Goal: Check status: Check status

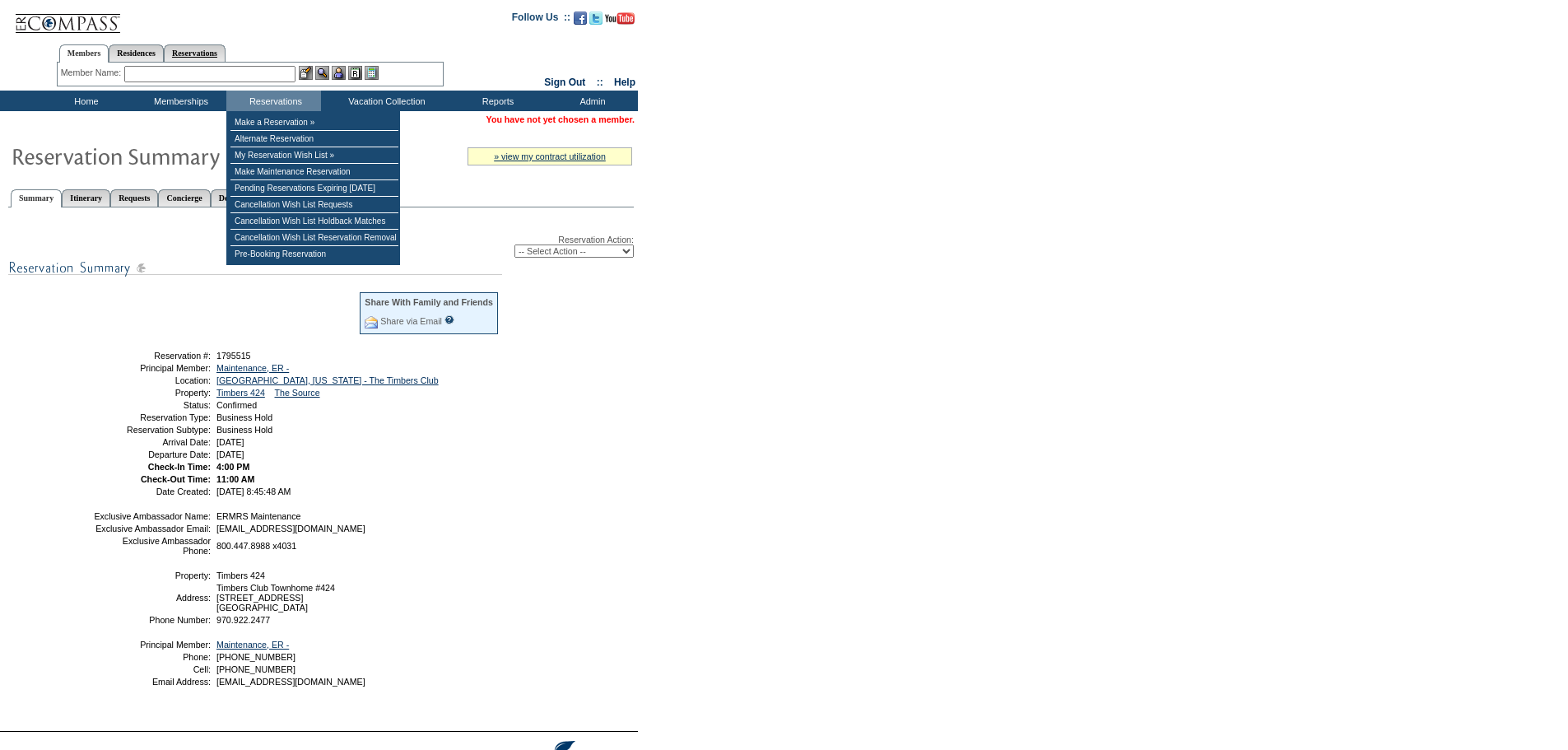
click at [205, 54] on link "Reservations" at bounding box center [194, 53] width 62 height 18
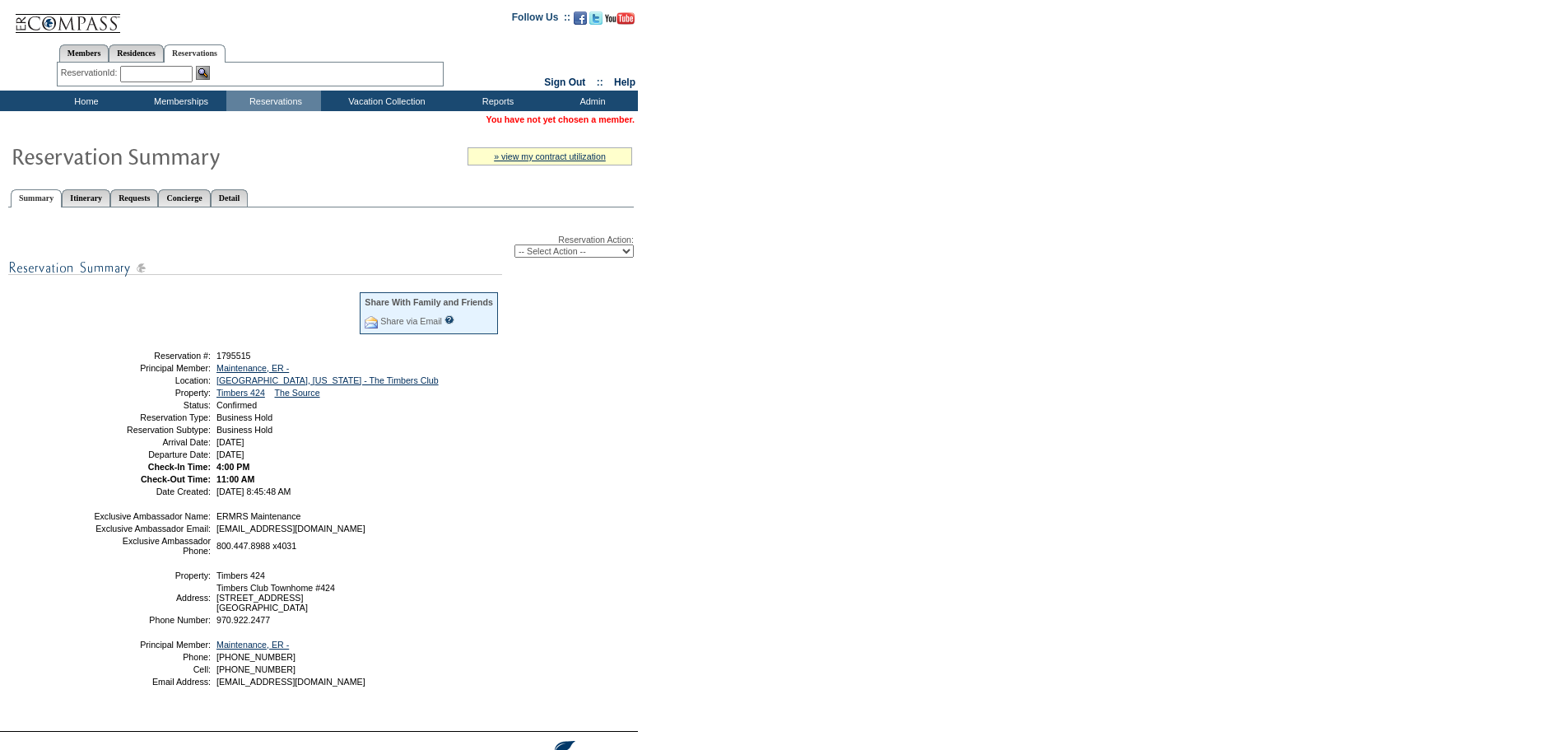
click at [156, 71] on input "text" at bounding box center [156, 74] width 72 height 17
paste input "1804576"
type input "1804576"
click at [207, 71] on img at bounding box center [203, 72] width 14 height 14
click at [582, 249] on select "-- Select Action -- Modify Reservation Dates Modify Reservation Cost Modify Occ…" at bounding box center [574, 251] width 119 height 13
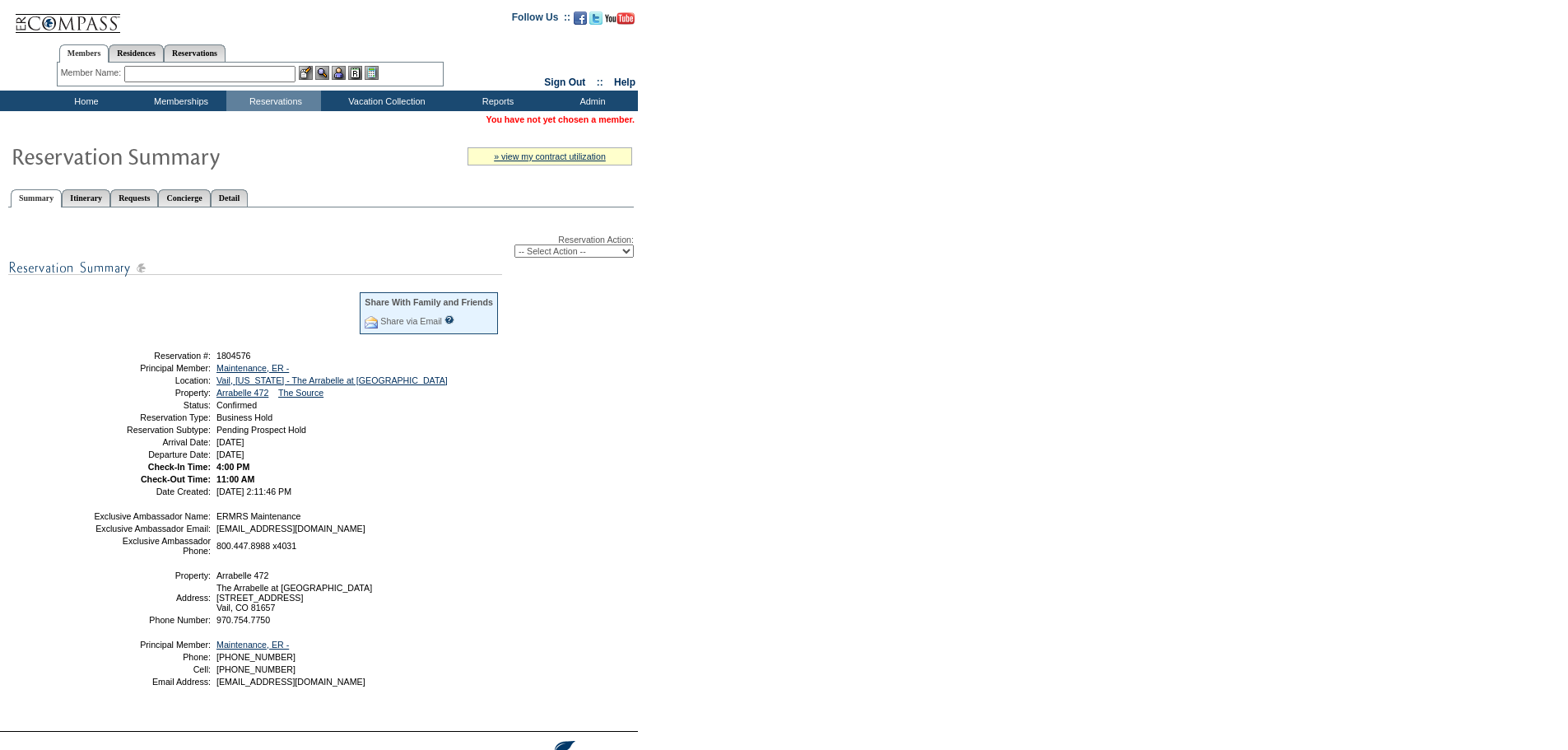
select select "ChangeCost"
click at [515, 247] on select "-- Select Action -- Modify Reservation Dates Modify Reservation Cost Modify Occ…" at bounding box center [574, 251] width 119 height 13
